Goal: Task Accomplishment & Management: Manage account settings

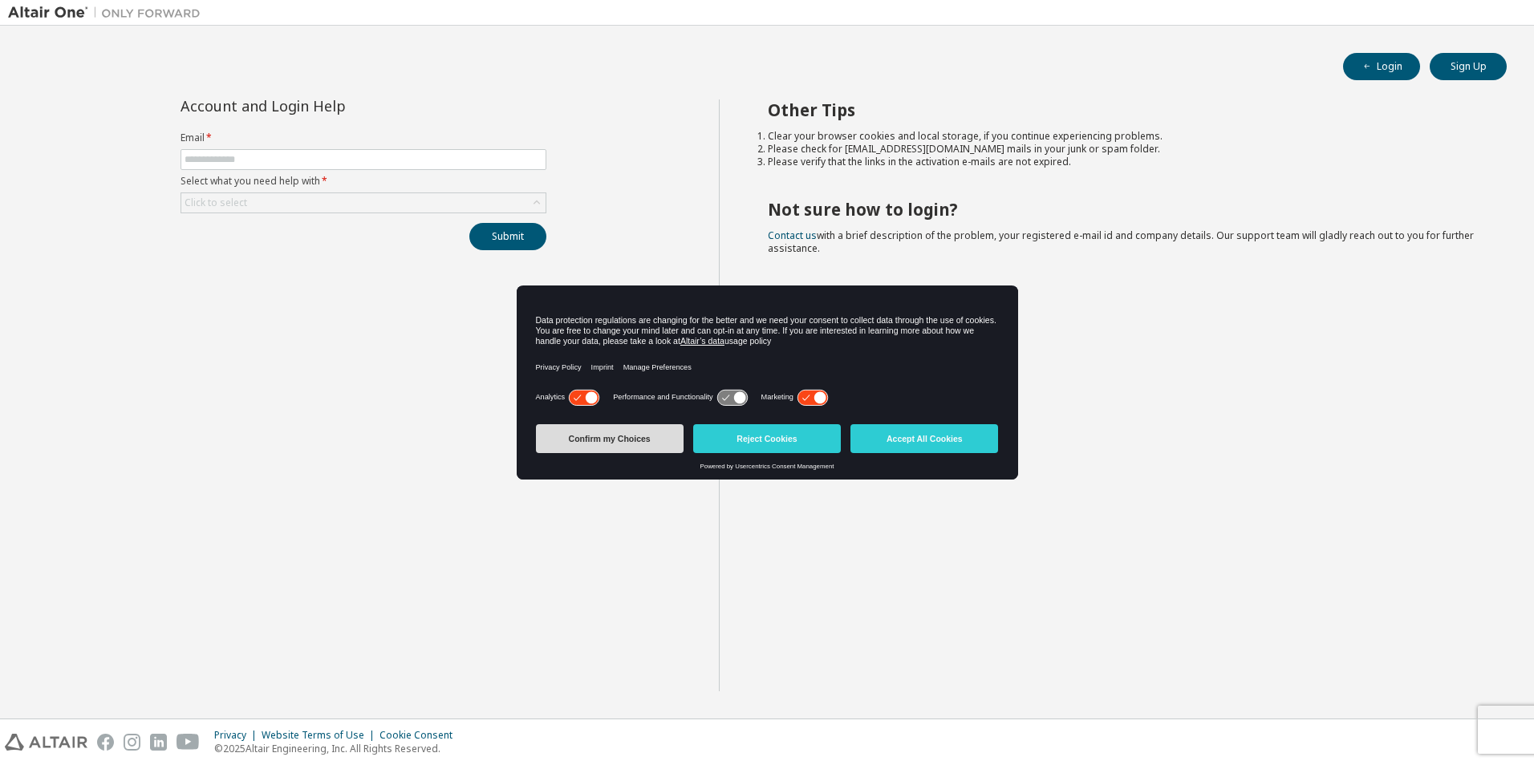
click at [611, 434] on button "Confirm my Choices" at bounding box center [610, 438] width 148 height 29
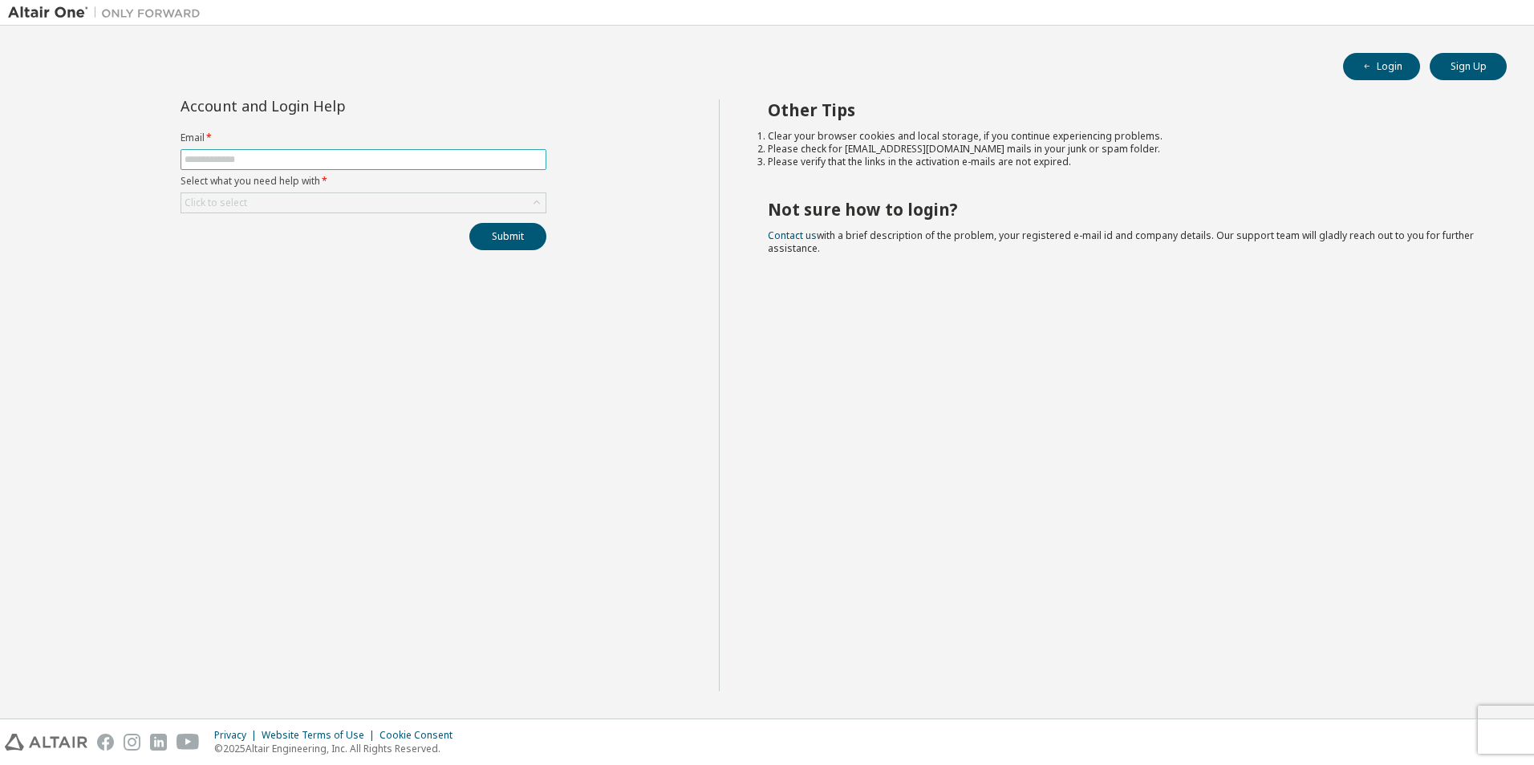
click at [351, 161] on input "text" at bounding box center [364, 159] width 358 height 13
type input "**********"
click at [331, 200] on div "Click to select" at bounding box center [363, 202] width 364 height 19
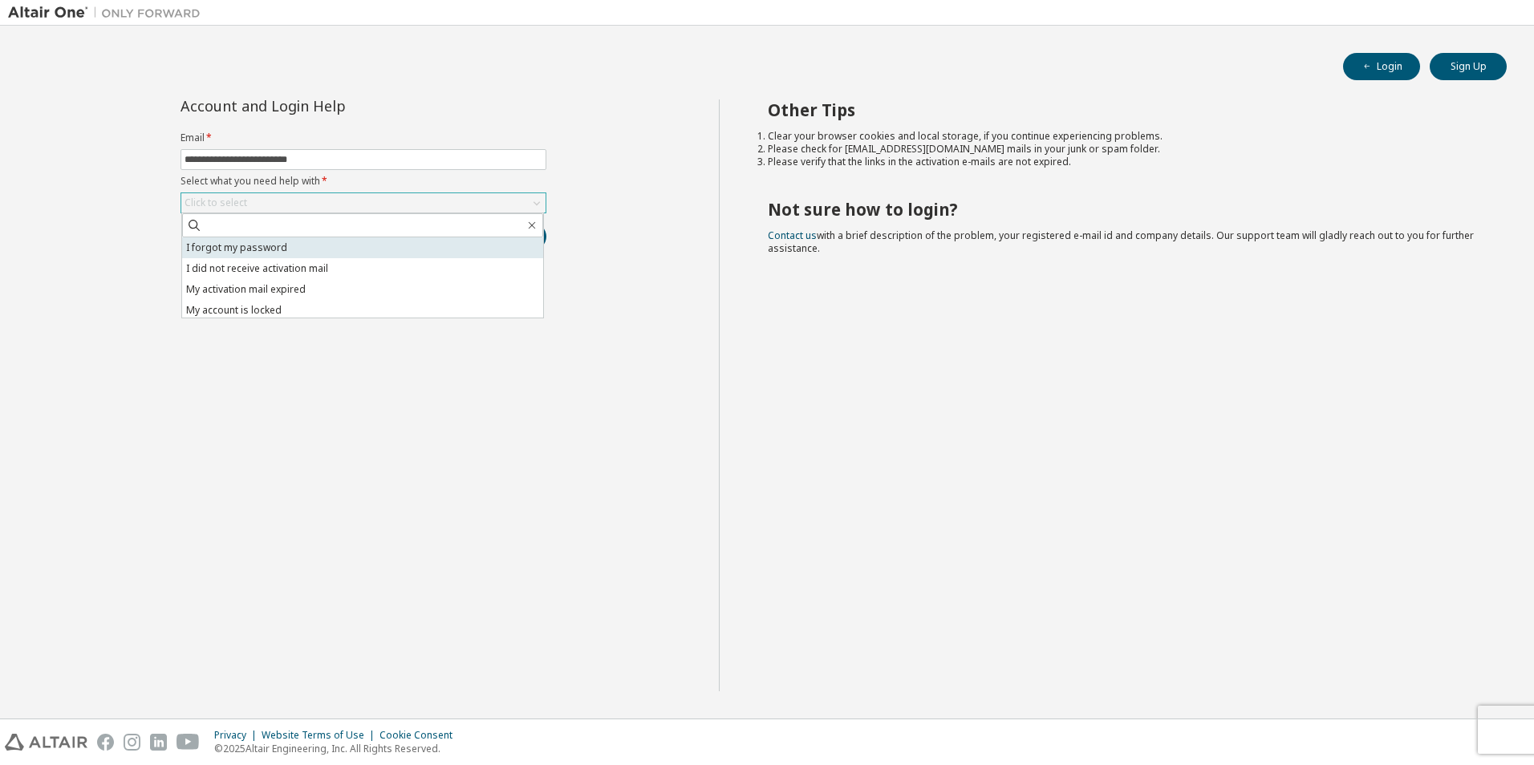
click at [263, 249] on li "I forgot my password" at bounding box center [362, 248] width 361 height 21
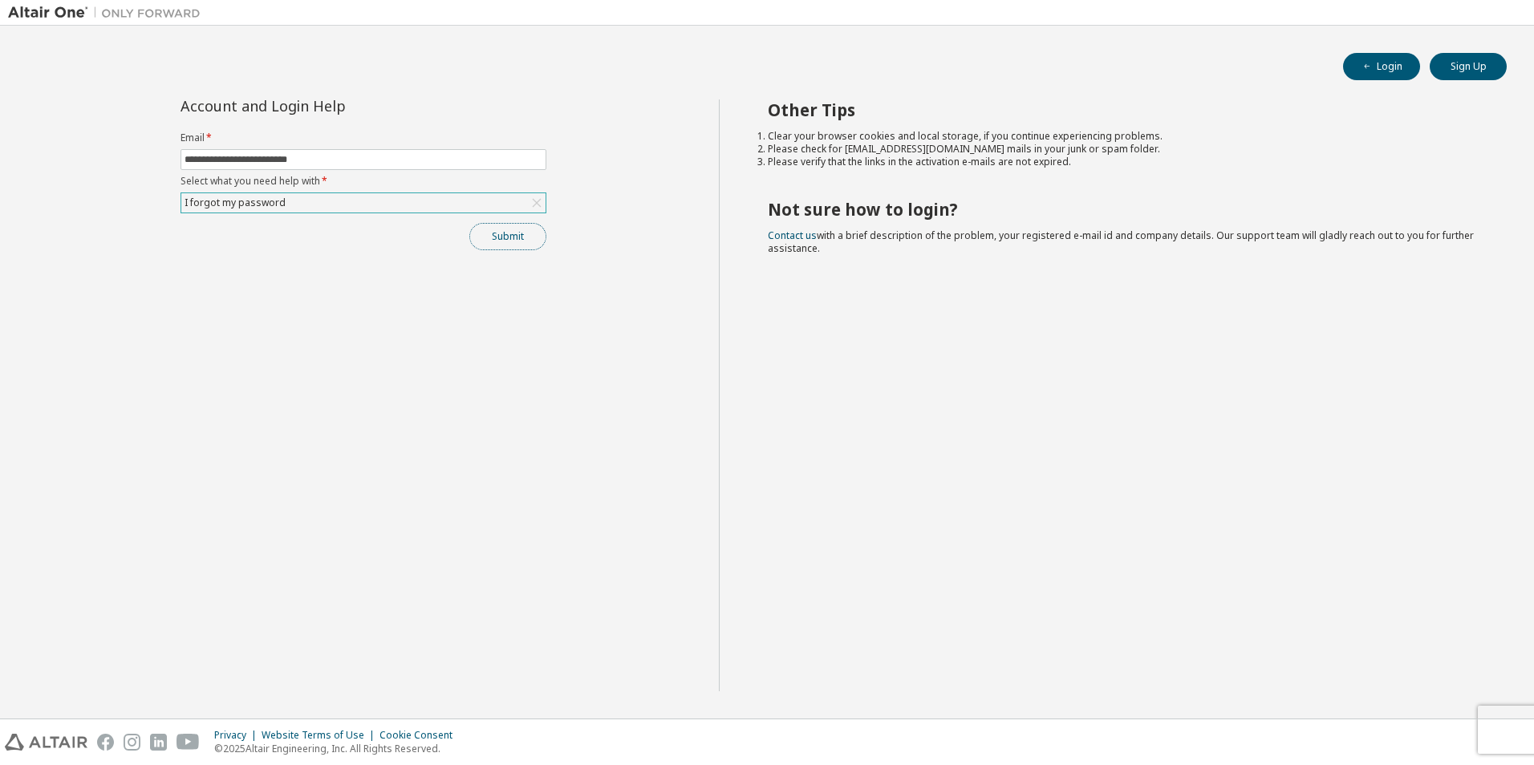
click at [511, 233] on button "Submit" at bounding box center [507, 236] width 77 height 27
click at [535, 202] on icon at bounding box center [536, 203] width 9 height 9
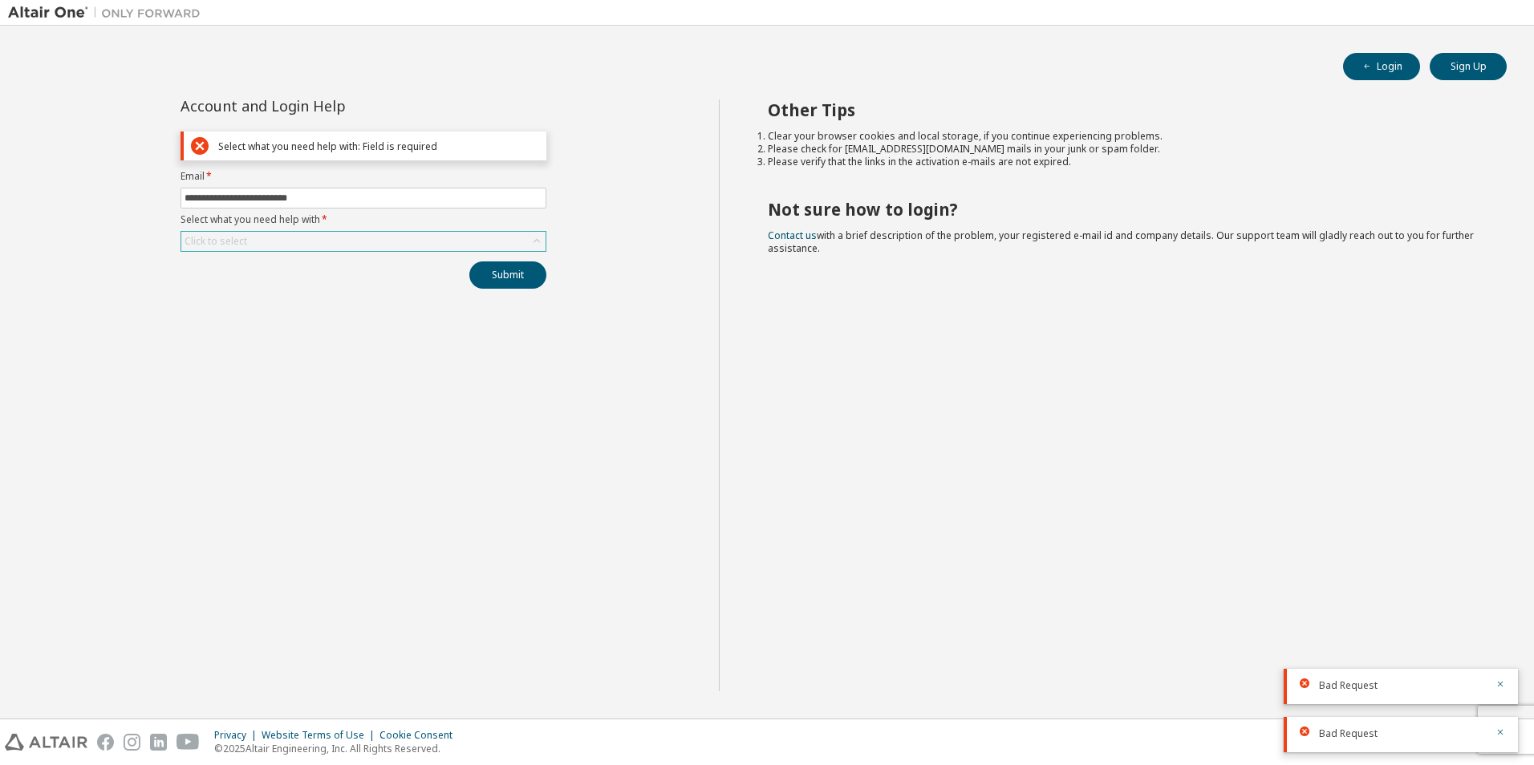
click at [331, 244] on div "Click to select" at bounding box center [363, 241] width 364 height 19
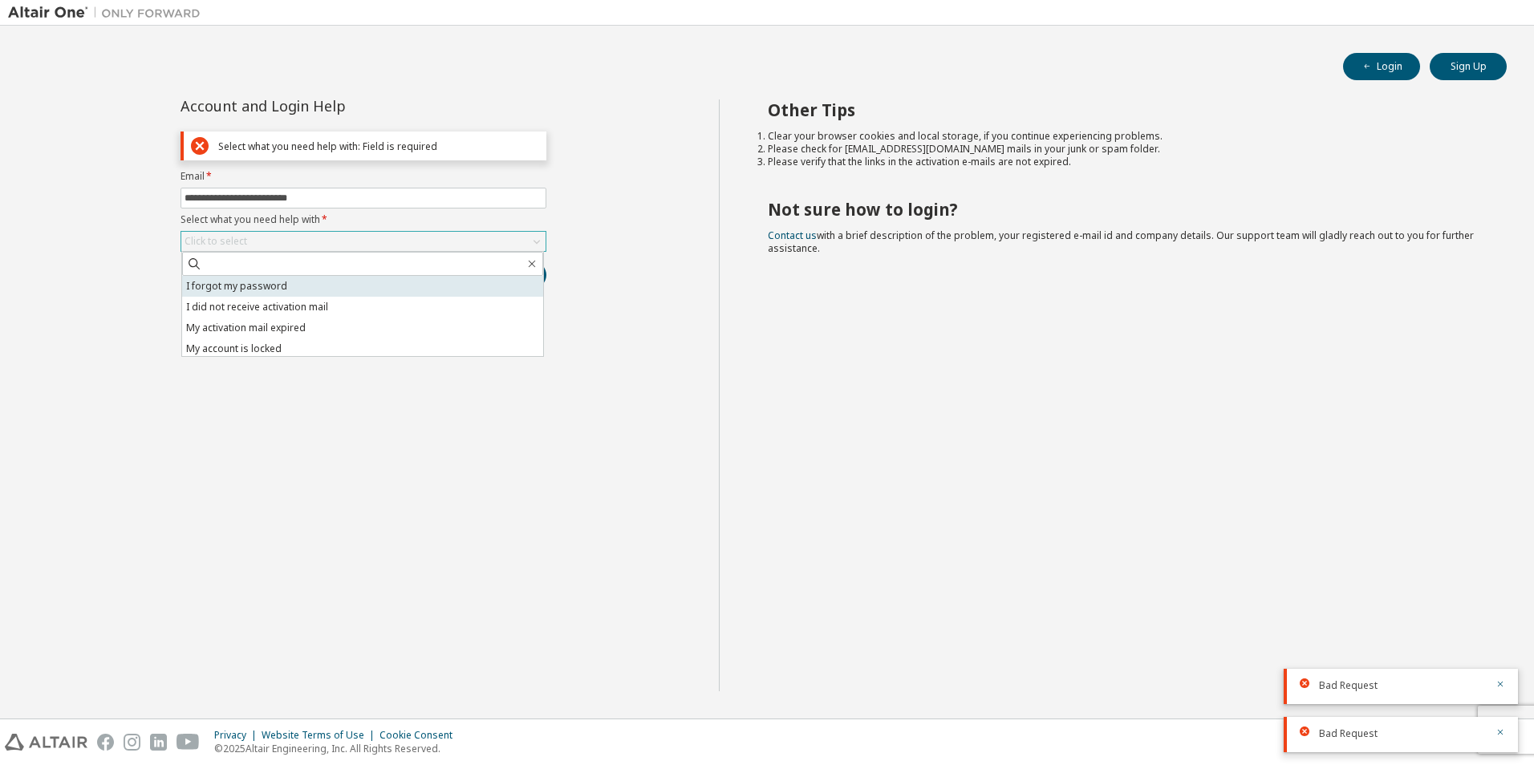
click at [279, 282] on li "I forgot my password" at bounding box center [362, 286] width 361 height 21
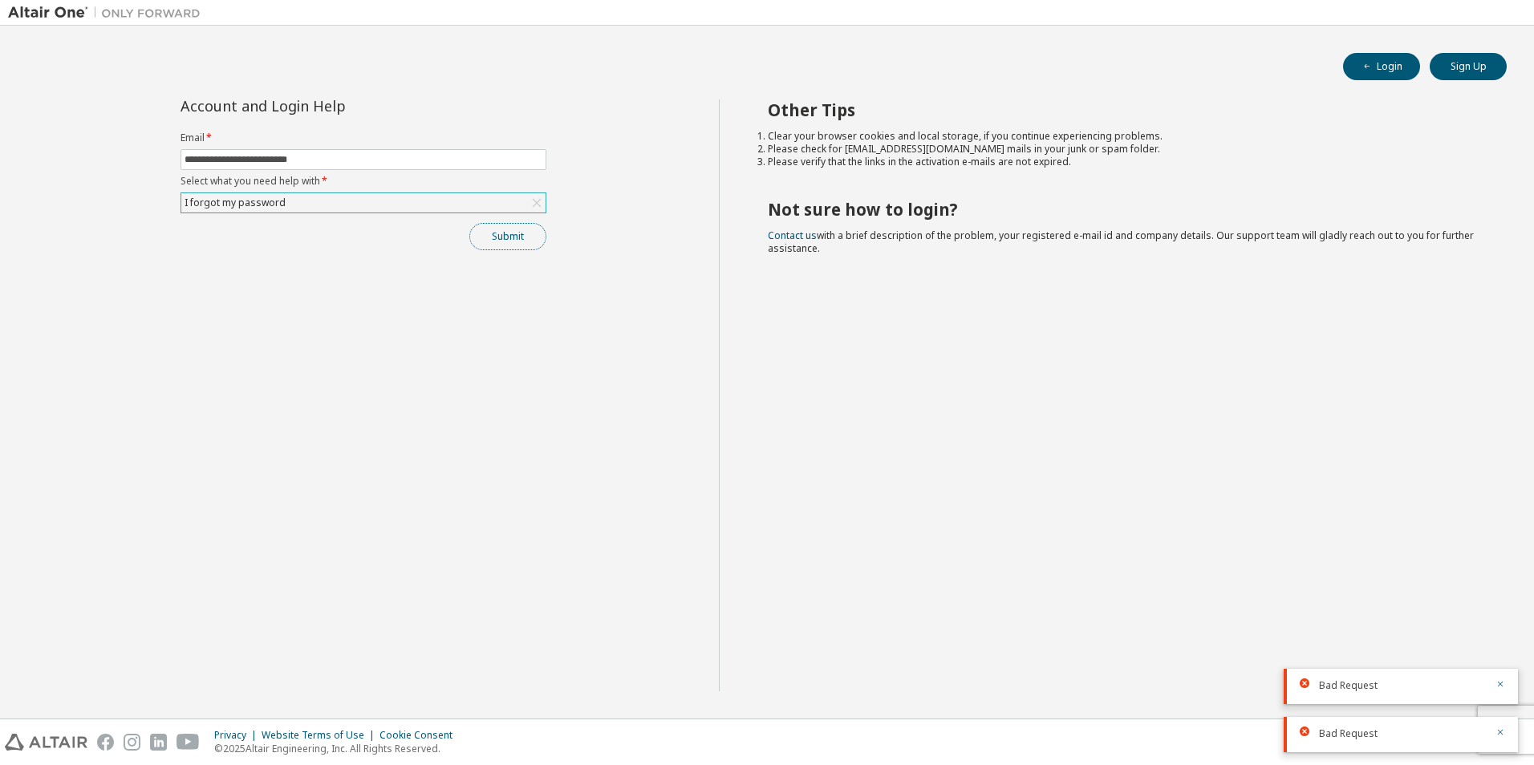
click at [519, 230] on button "Submit" at bounding box center [507, 236] width 77 height 27
